Goal: Task Accomplishment & Management: Complete application form

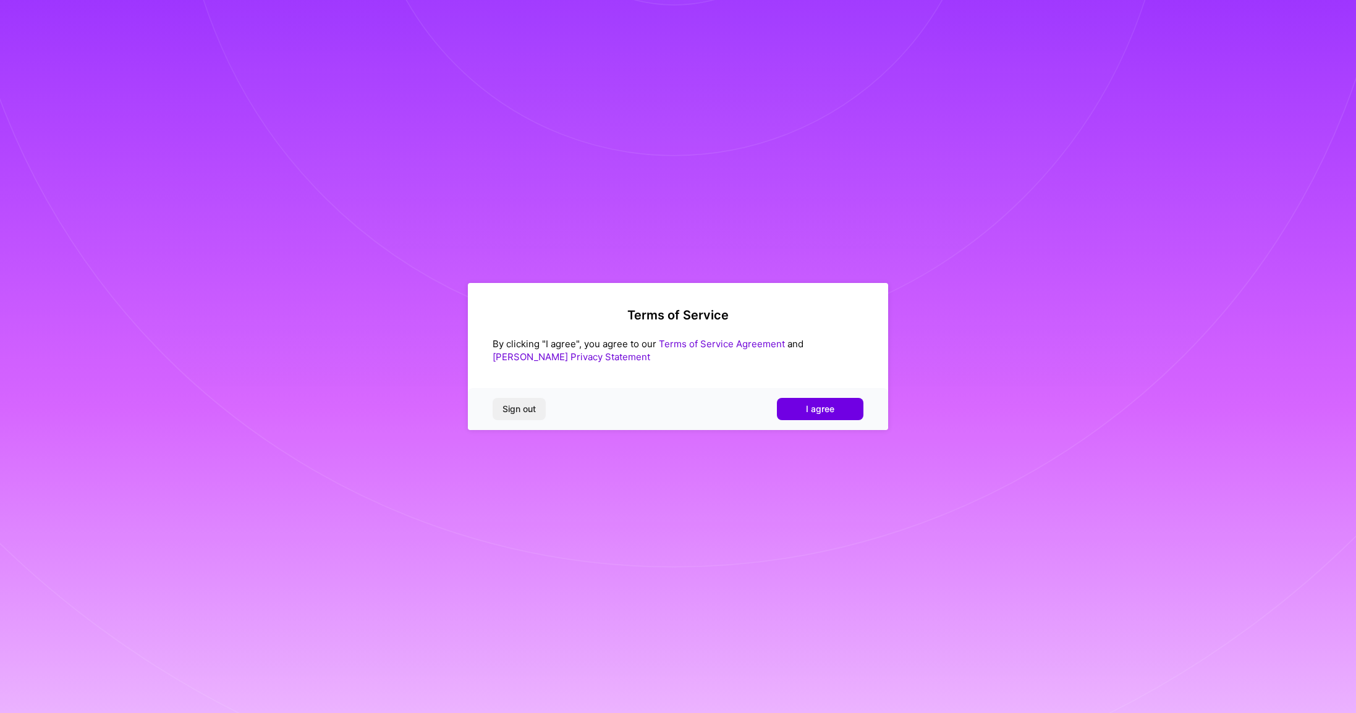
click at [827, 405] on span "I agree" at bounding box center [820, 409] width 28 height 12
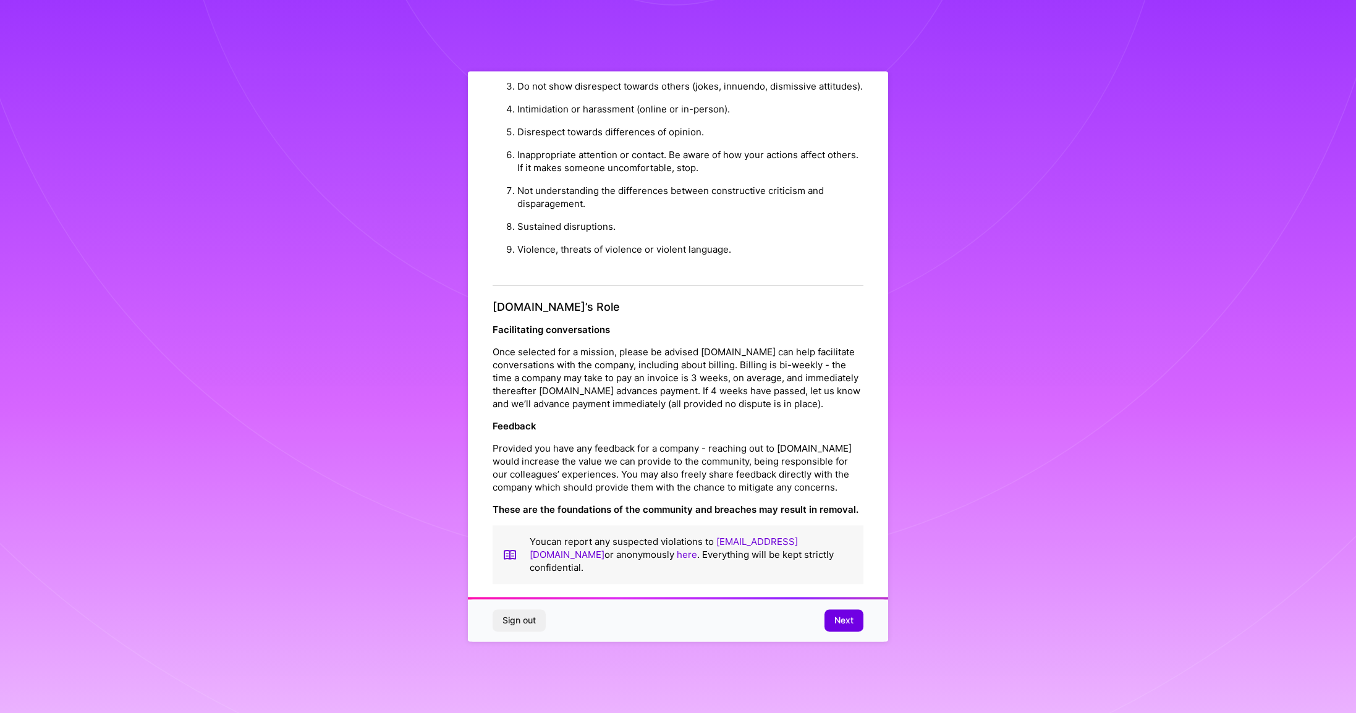
scroll to position [32, 0]
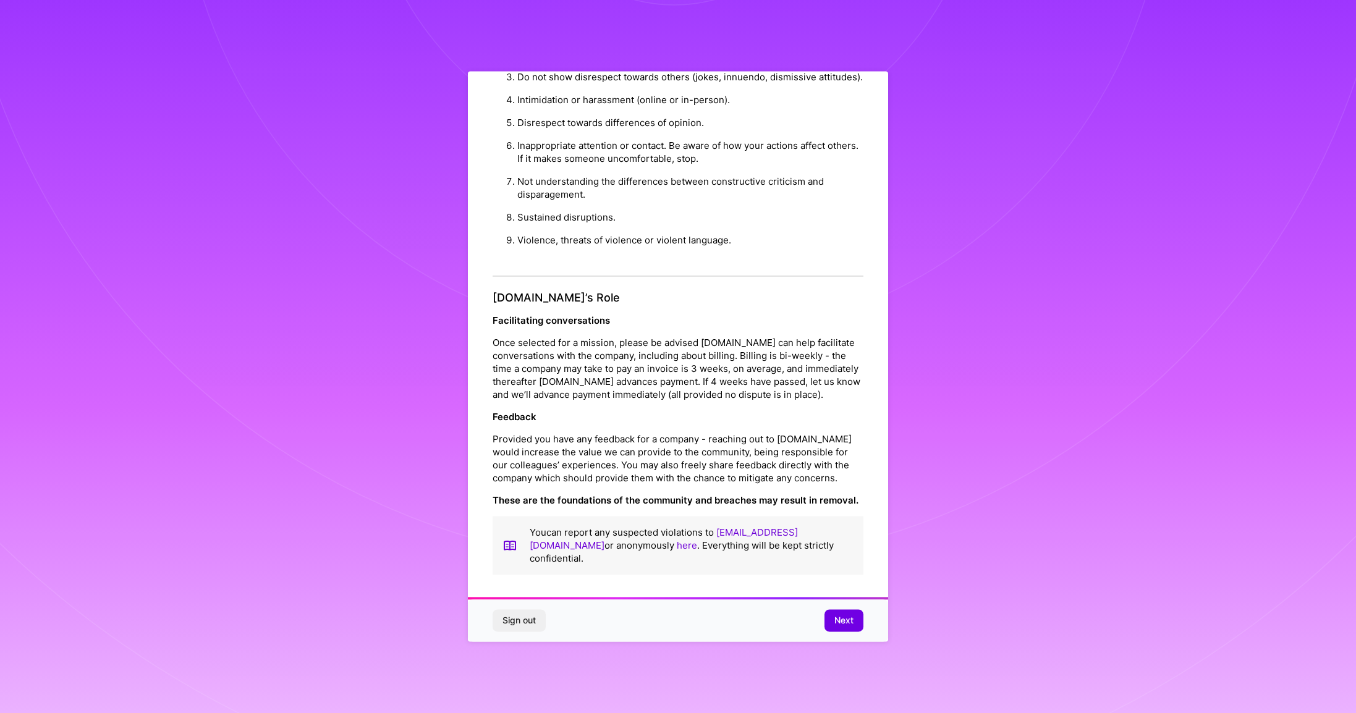
drag, startPoint x: 845, startPoint y: 620, endPoint x: 858, endPoint y: 620, distance: 13.0
click at [847, 617] on span "Next" at bounding box center [843, 621] width 19 height 12
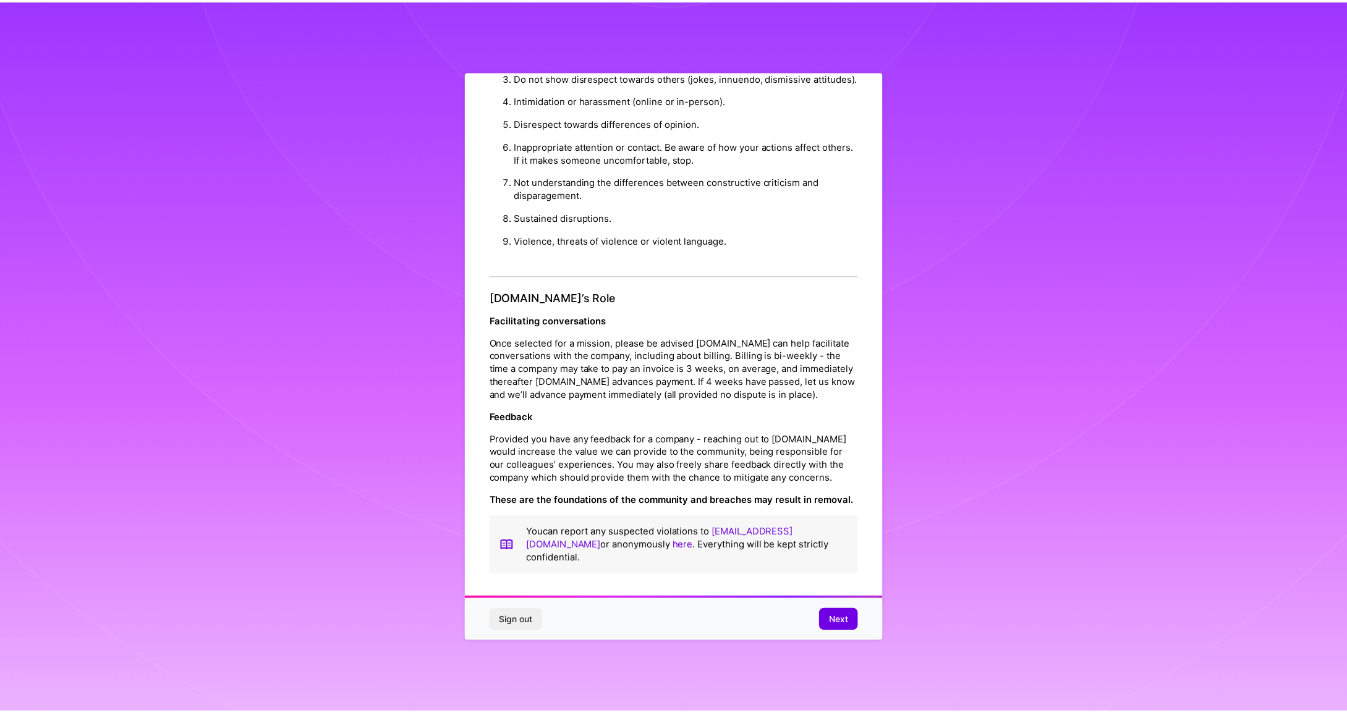
scroll to position [0, 0]
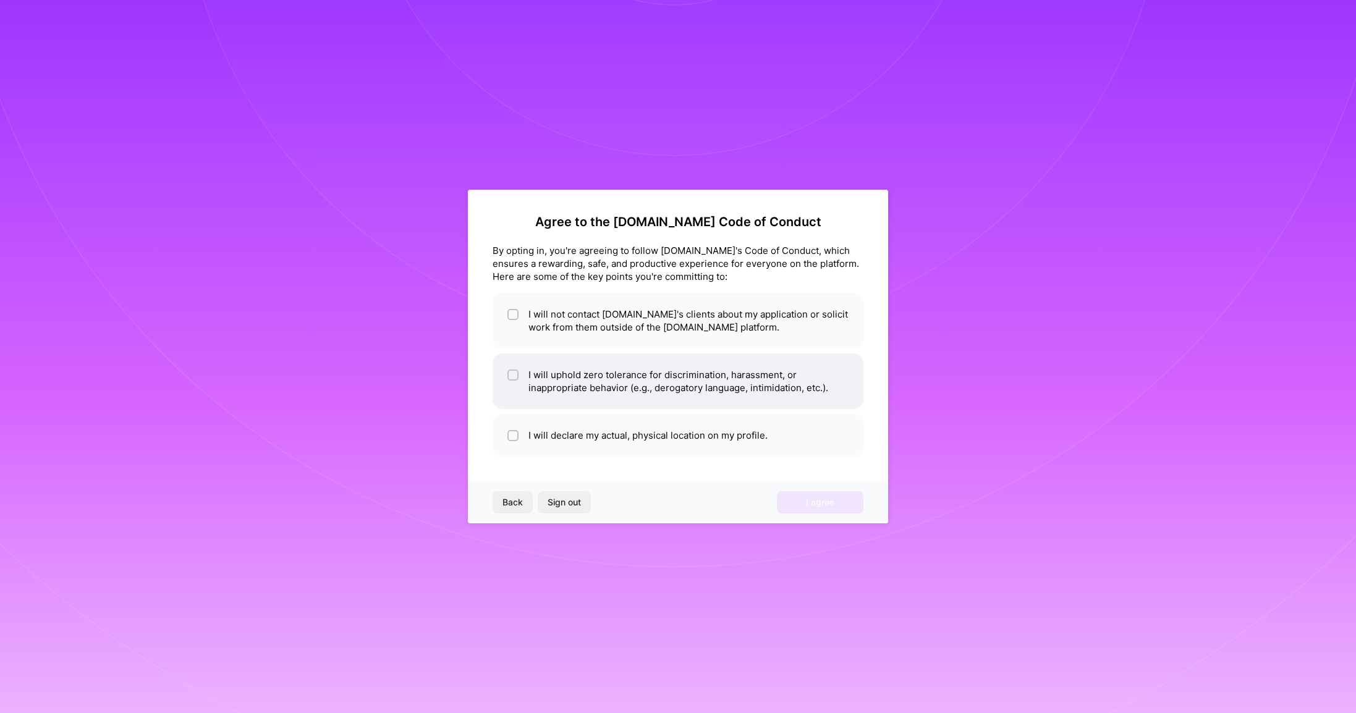
click at [568, 389] on li "I will uphold zero tolerance for discrimination, harassment, or inappropriate b…" at bounding box center [678, 381] width 371 height 56
checkbox input "true"
click at [582, 442] on li "I will declare my actual, physical location on my profile." at bounding box center [678, 435] width 371 height 43
checkbox input "true"
click at [770, 345] on li "I will not contact [DOMAIN_NAME]'s clients about my application or solicit work…" at bounding box center [678, 321] width 371 height 56
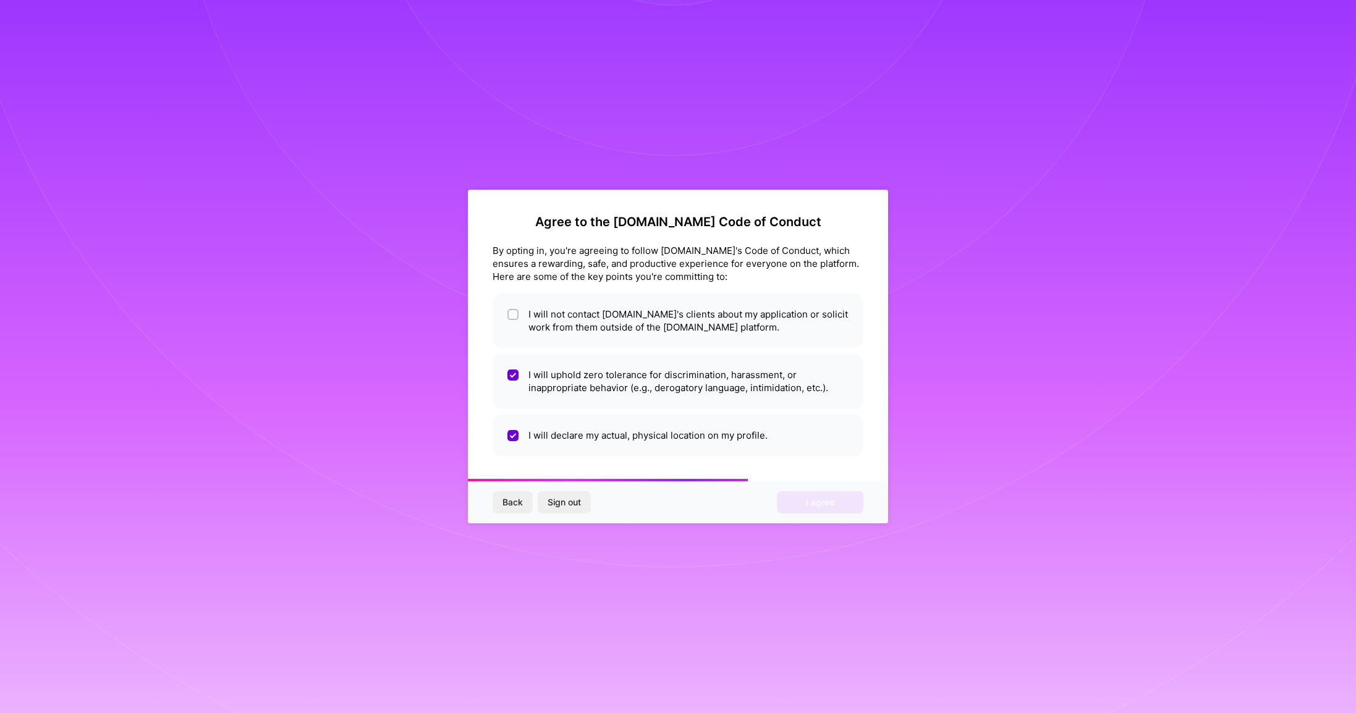
checkbox input "true"
click at [851, 505] on button "I agree" at bounding box center [820, 502] width 87 height 22
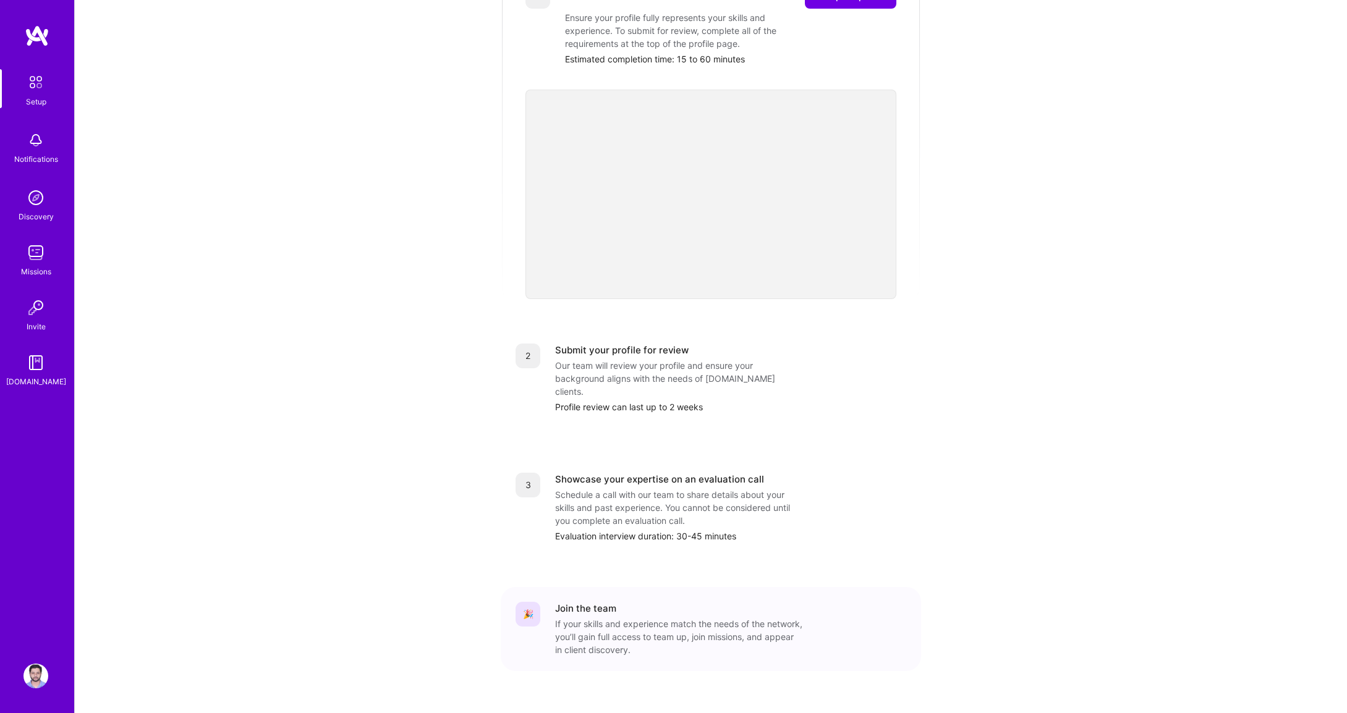
scroll to position [226, 0]
click at [44, 203] on img at bounding box center [35, 197] width 25 height 25
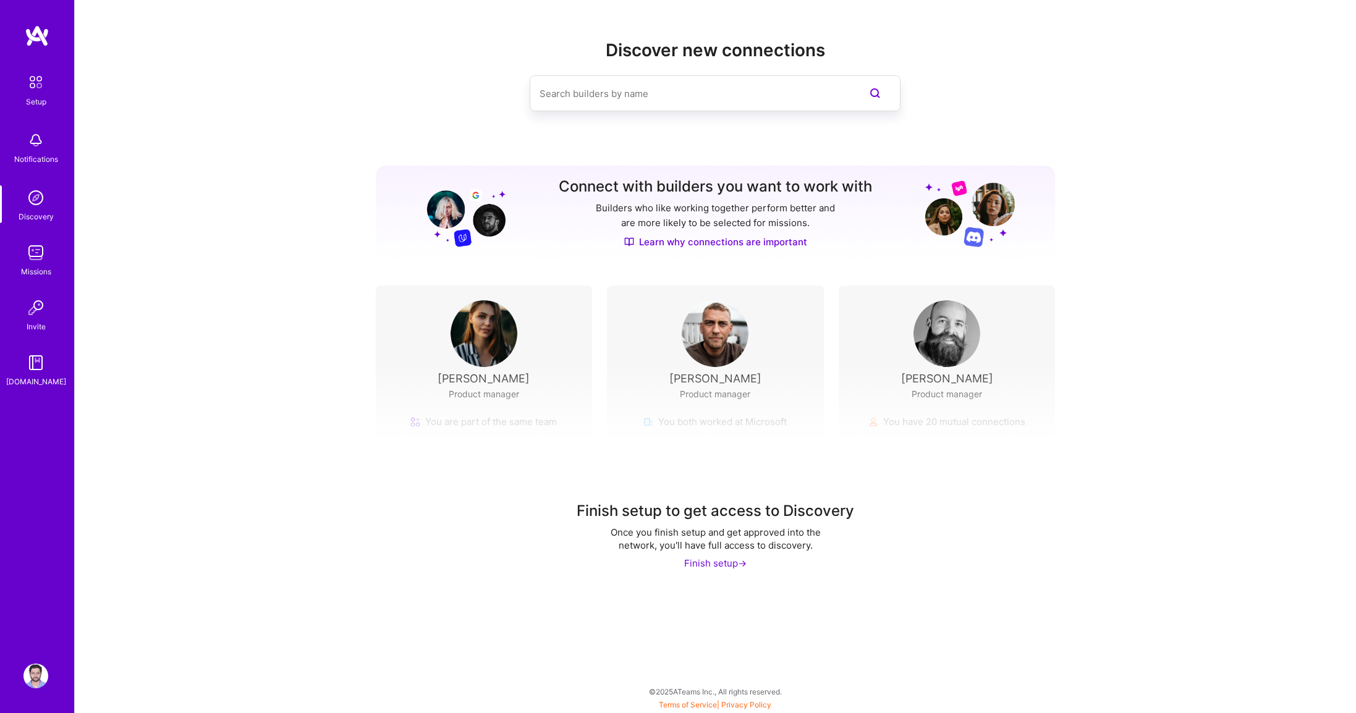
click at [567, 103] on input at bounding box center [690, 94] width 302 height 32
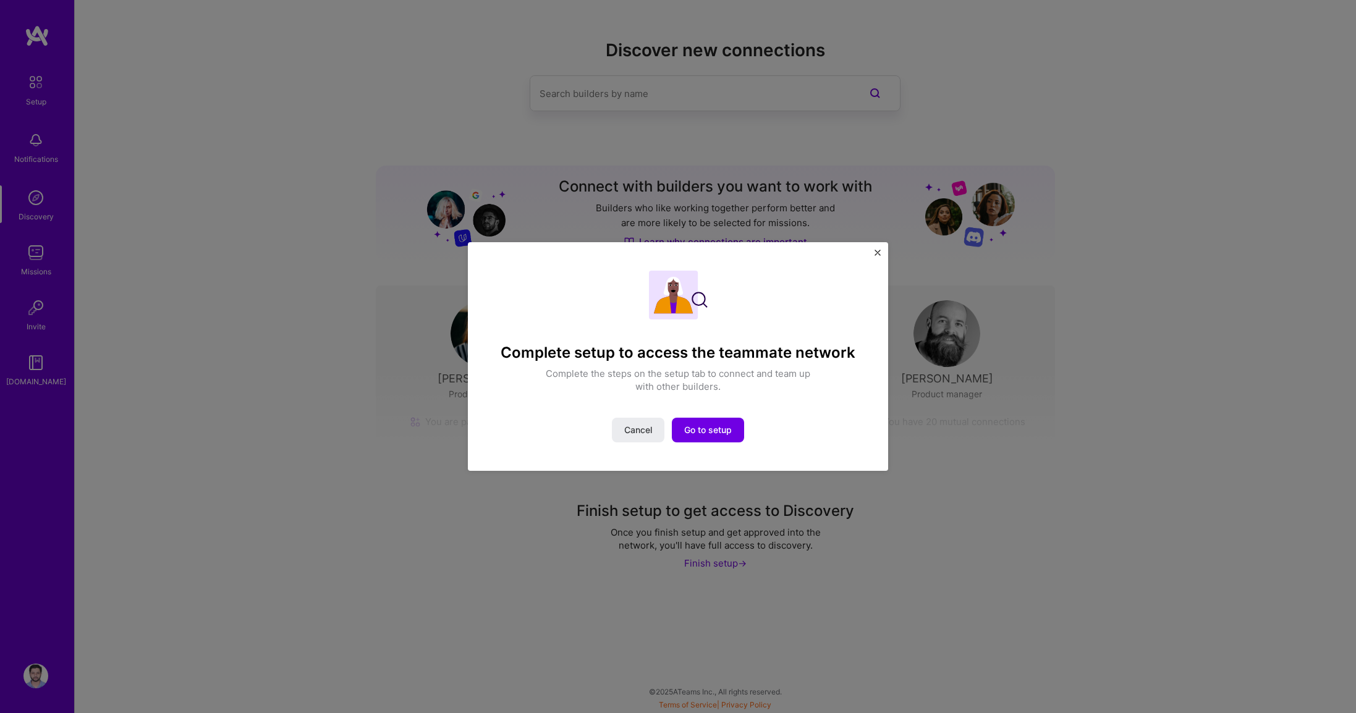
click at [645, 432] on span "Cancel" at bounding box center [638, 430] width 28 height 12
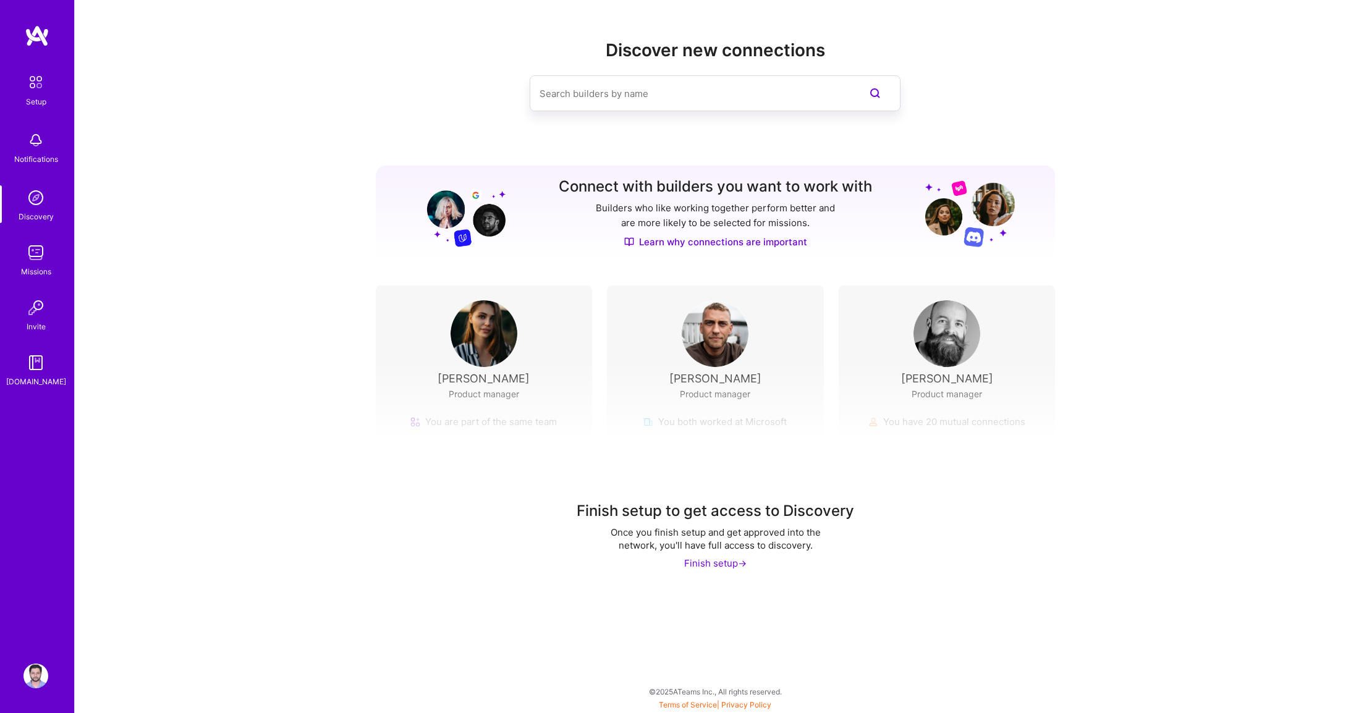
click at [39, 76] on img at bounding box center [36, 82] width 26 height 26
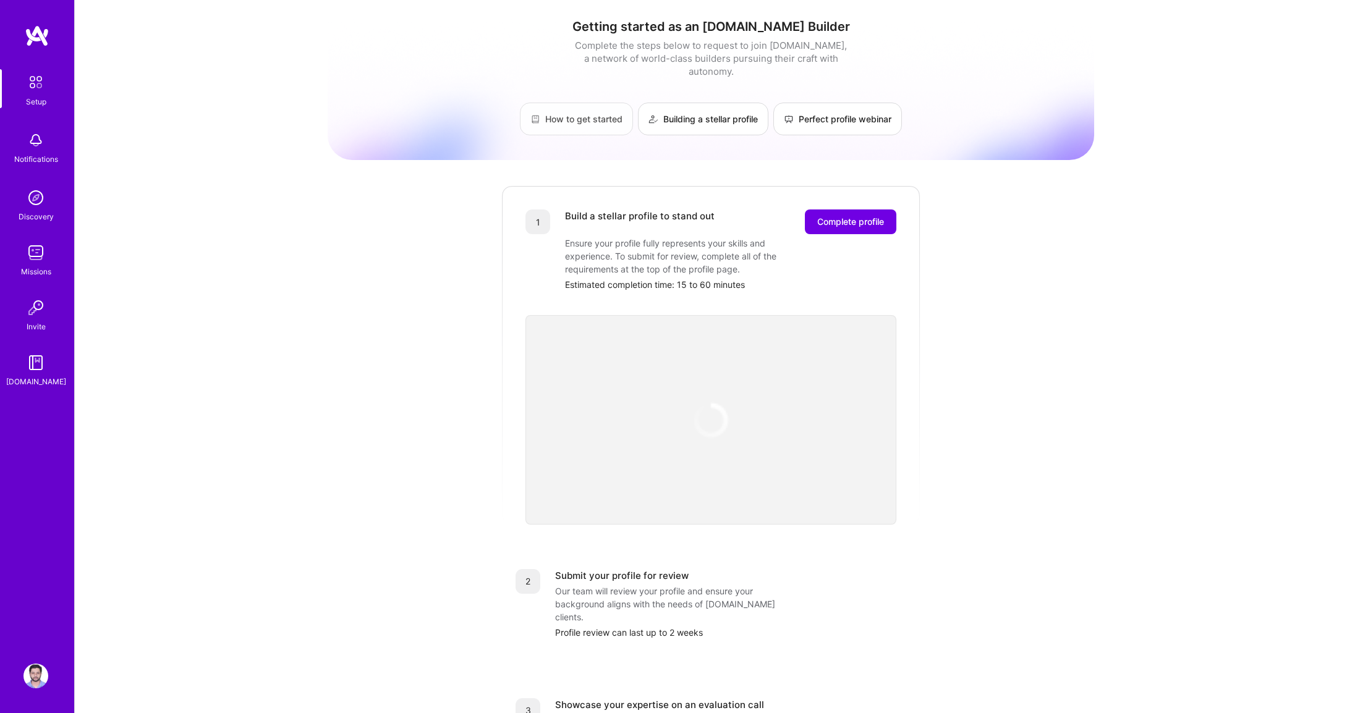
click at [582, 120] on link "How to get started" at bounding box center [576, 119] width 113 height 33
click at [47, 675] on img at bounding box center [35, 676] width 25 height 25
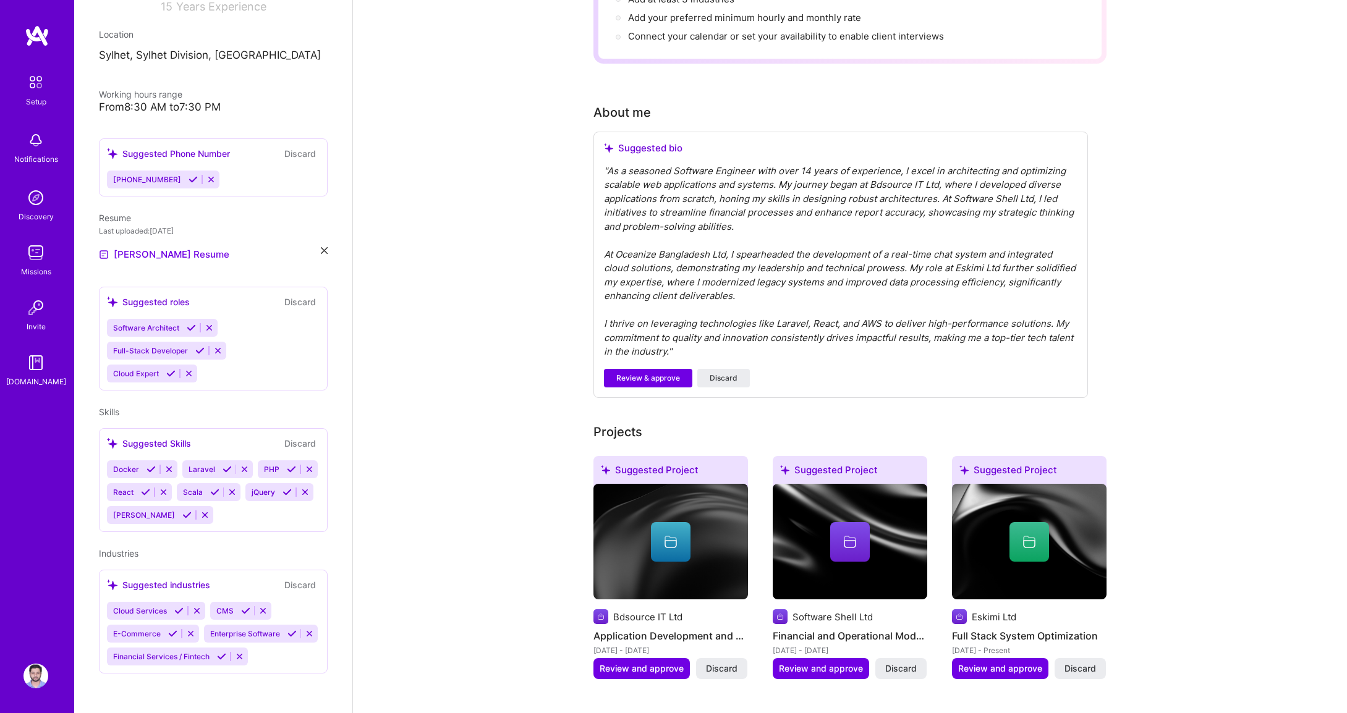
scroll to position [371, 0]
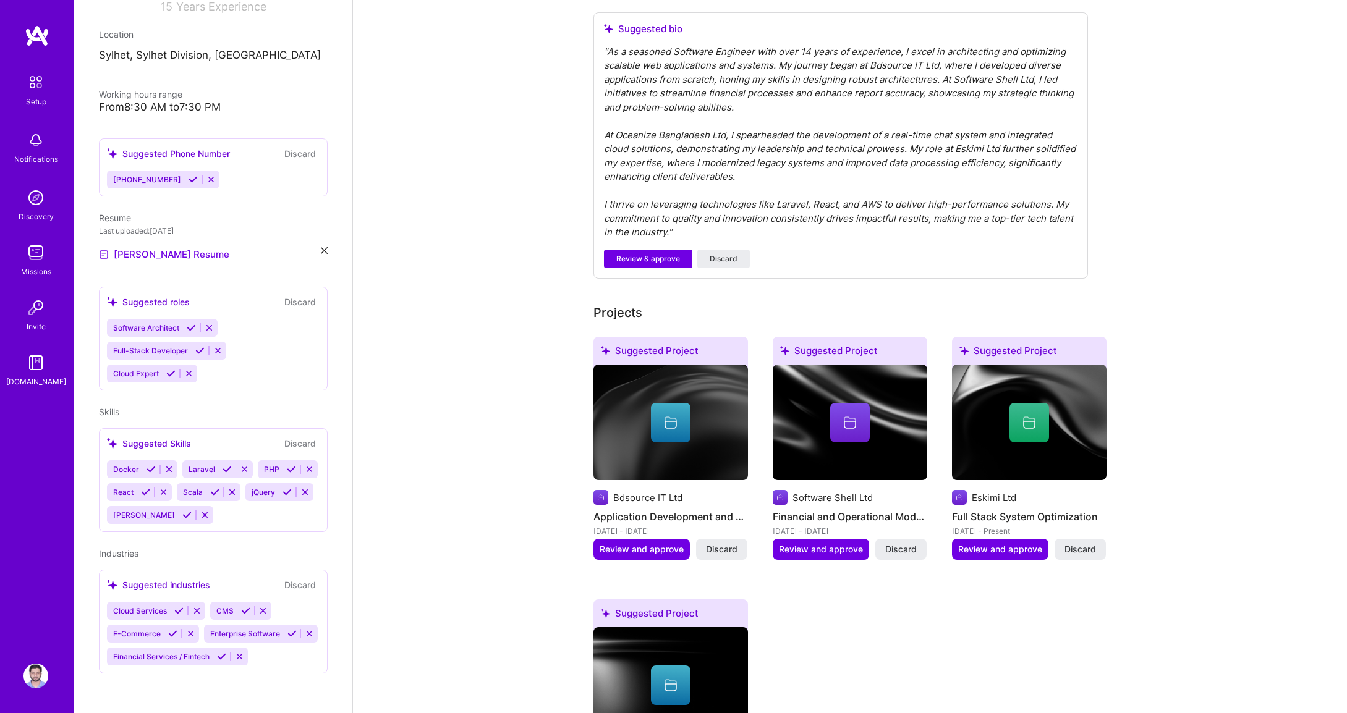
click at [237, 488] on icon at bounding box center [231, 492] width 9 height 9
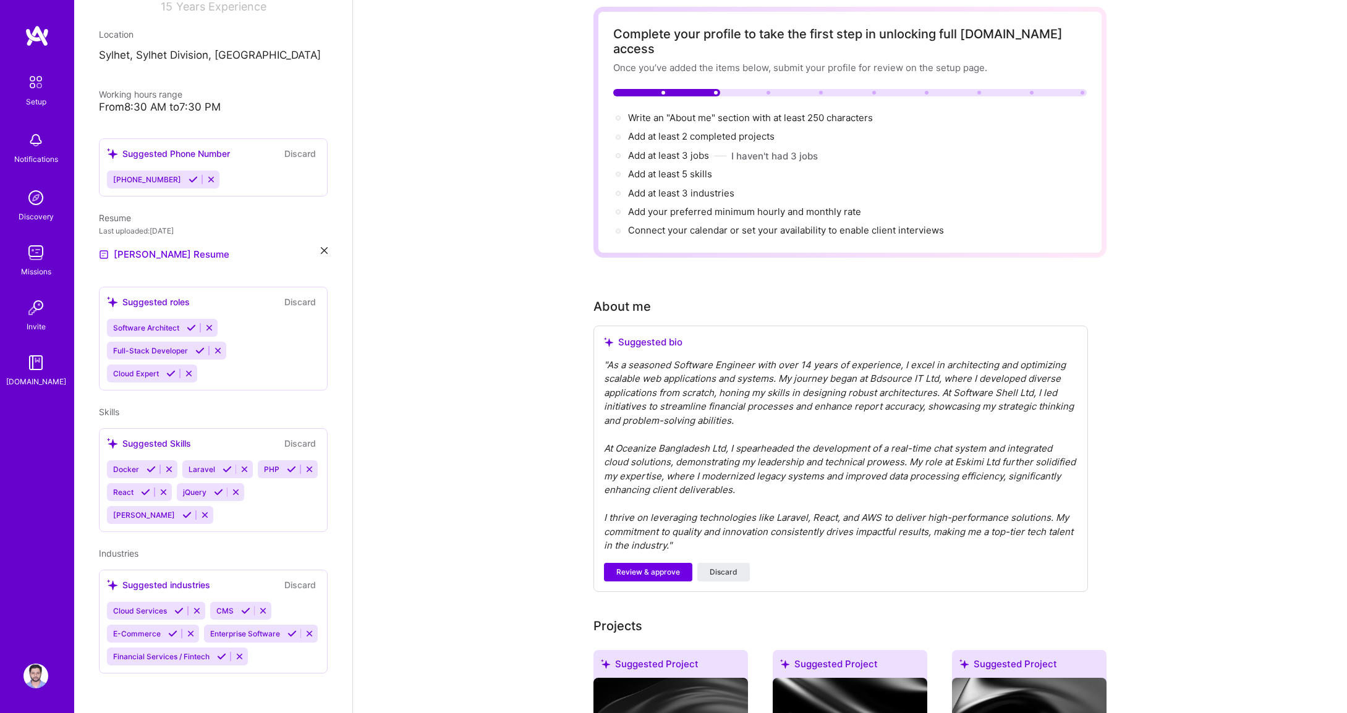
scroll to position [0, 0]
